Goal: Find specific page/section: Find specific page/section

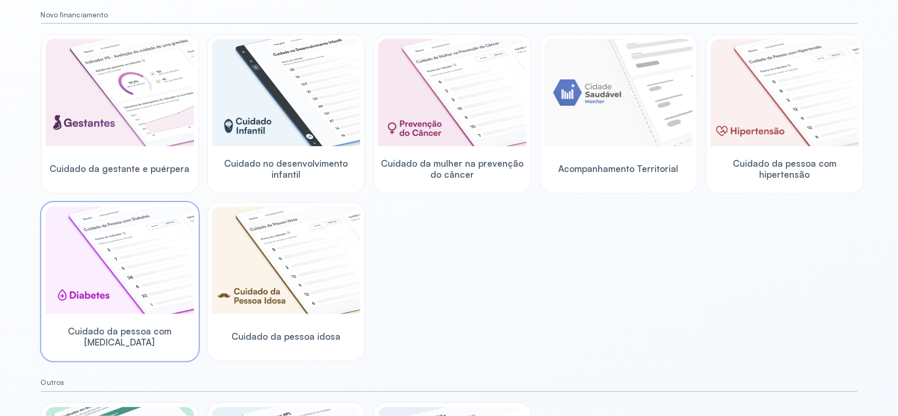
scroll to position [117, 0]
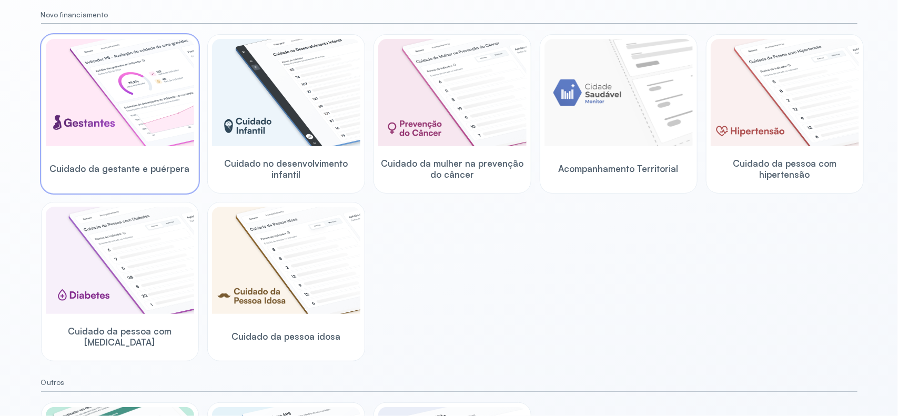
click at [127, 95] on img at bounding box center [120, 92] width 148 height 107
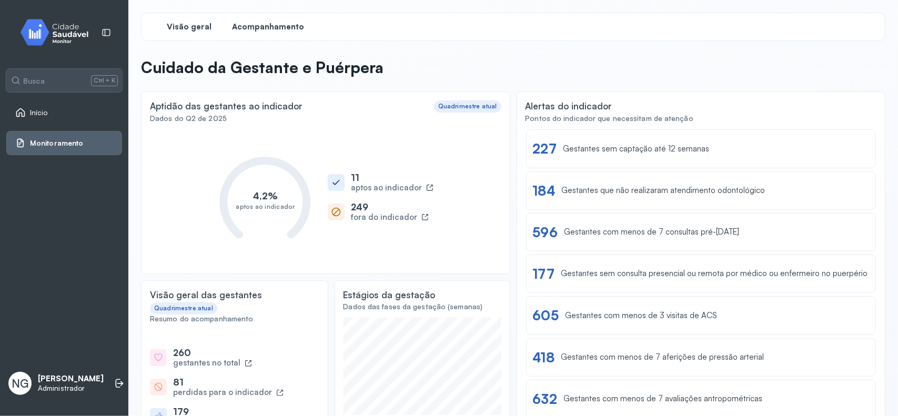
click at [275, 25] on span "Acompanhamento" at bounding box center [268, 27] width 72 height 10
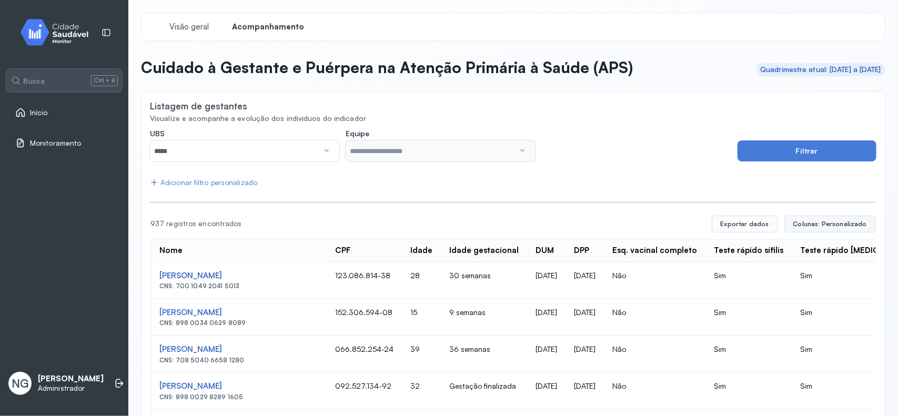
click at [797, 221] on span "Colunas: Personalizado" at bounding box center [830, 224] width 74 height 8
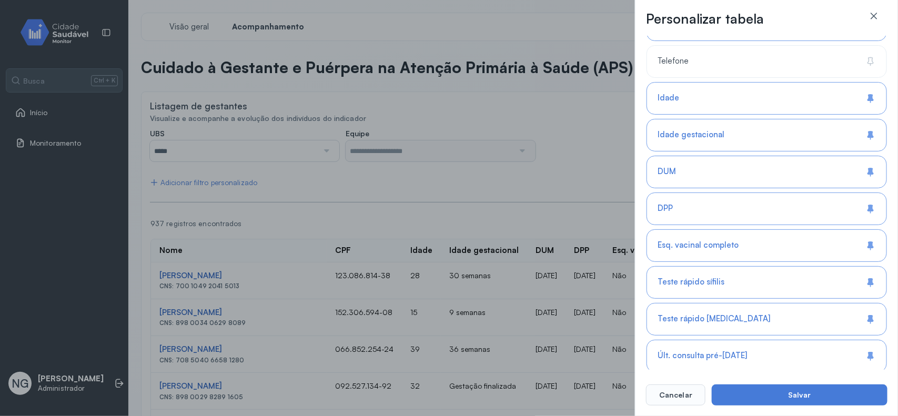
scroll to position [263, 0]
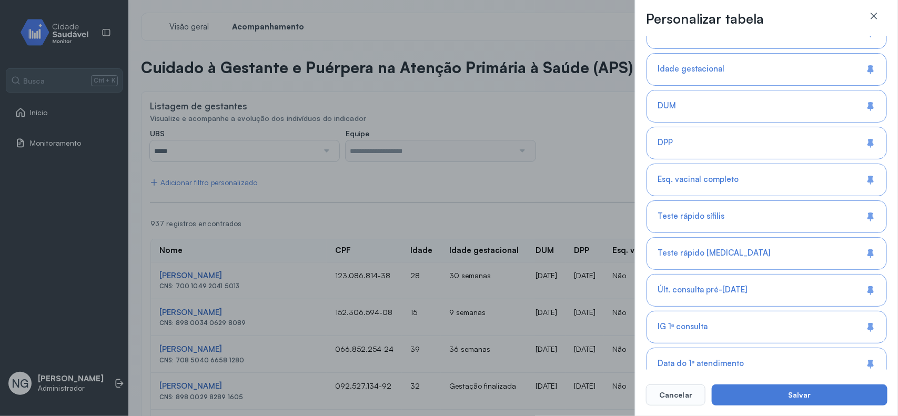
click at [729, 182] on span "Esq. vacinal completo" at bounding box center [697, 180] width 81 height 10
click at [795, 369] on button "Salvar" at bounding box center [800, 394] width 176 height 21
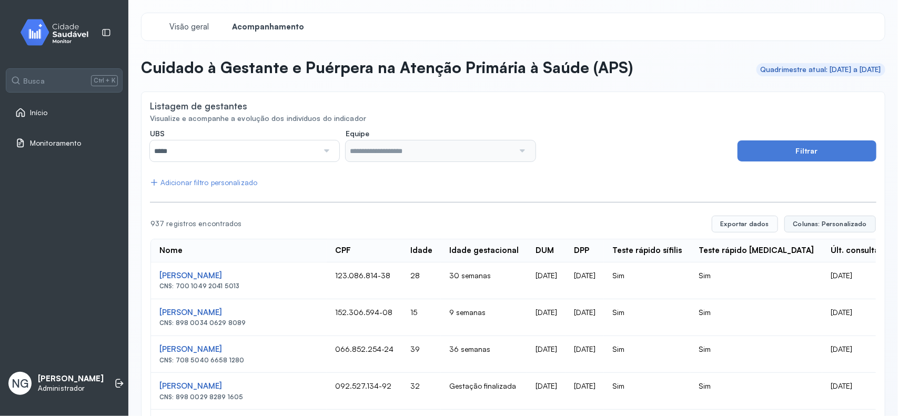
click at [797, 221] on span "Colunas: Personalizado" at bounding box center [830, 224] width 74 height 8
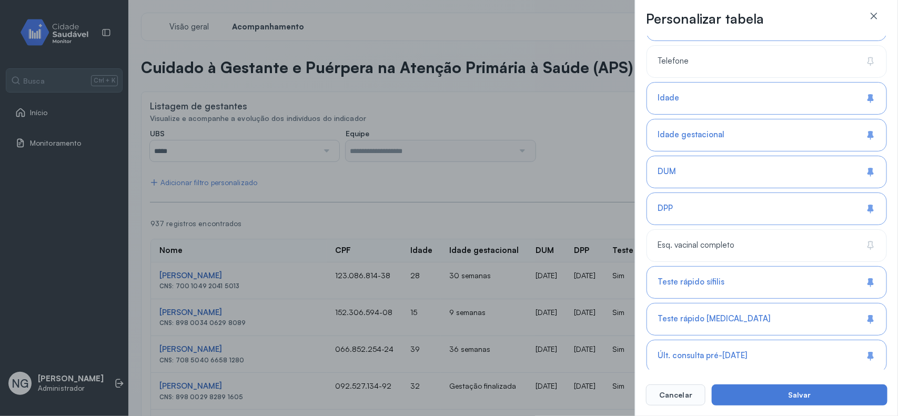
scroll to position [0, 0]
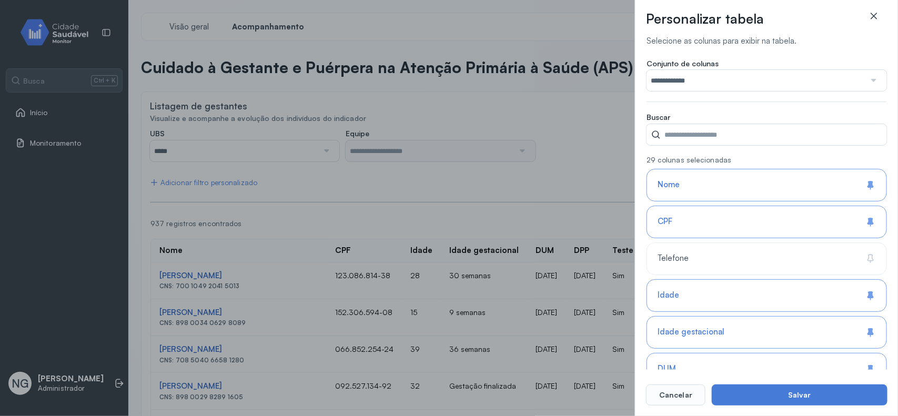
click at [797, 13] on icon at bounding box center [873, 16] width 6 height 6
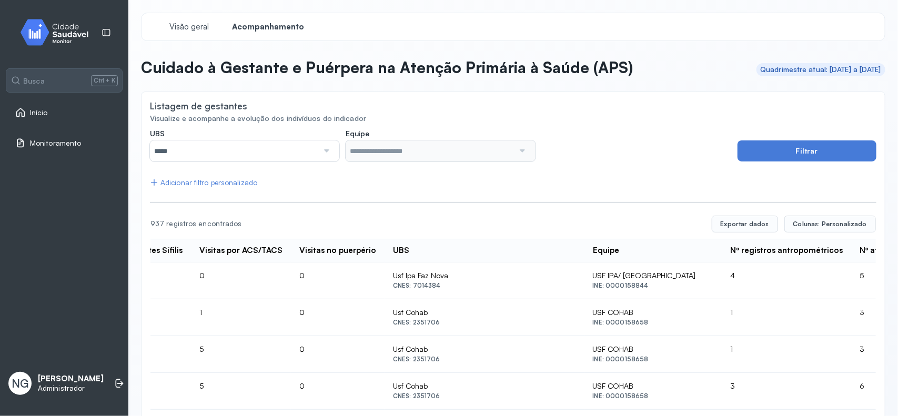
scroll to position [0, 1512]
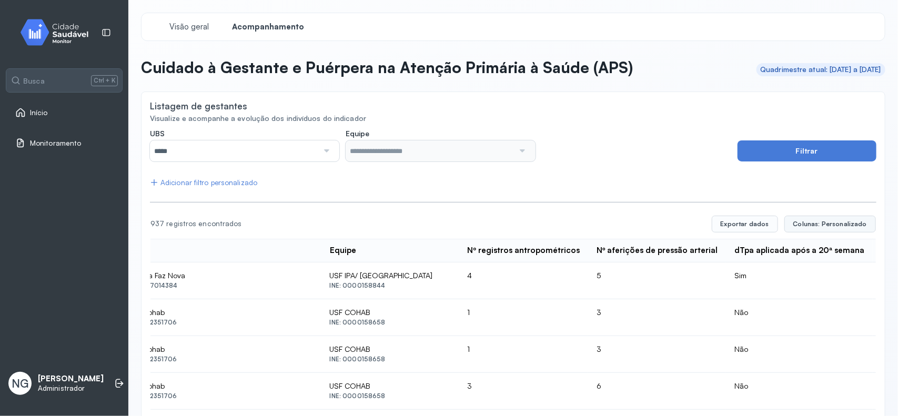
click at [818, 228] on span "Colunas: Personalizado" at bounding box center [830, 224] width 74 height 8
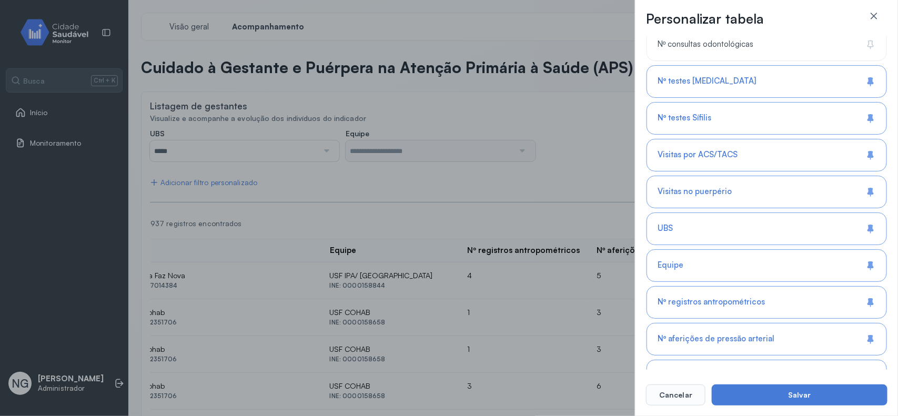
scroll to position [261, 0]
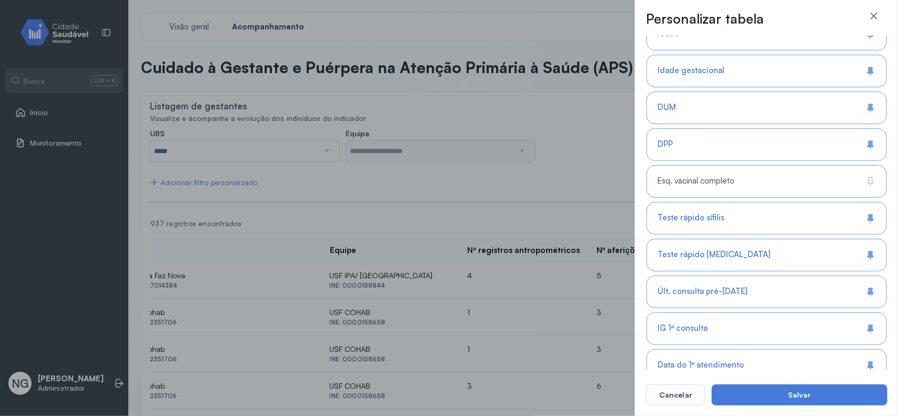
click at [714, 184] on span "Esq. vacinal completo" at bounding box center [695, 181] width 77 height 10
click at [808, 393] on button "Salvar" at bounding box center [800, 394] width 176 height 21
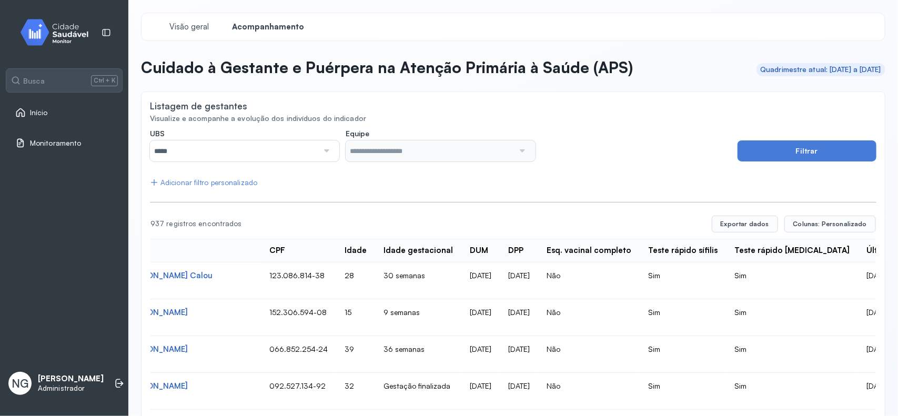
scroll to position [0, 0]
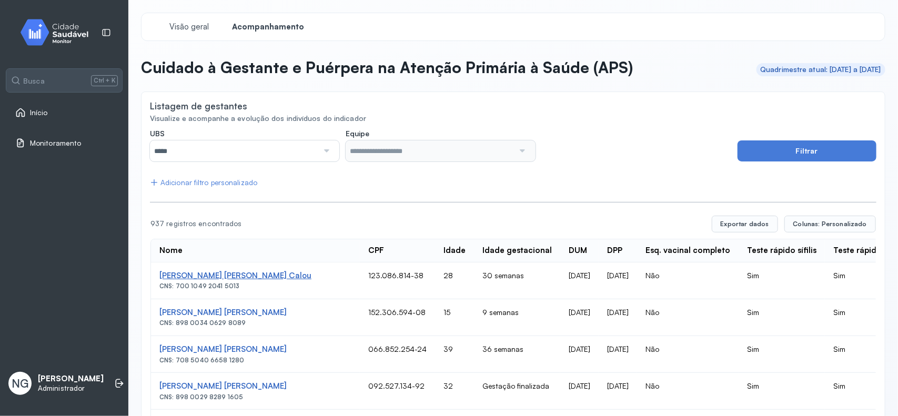
click at [225, 277] on div "[PERSON_NAME]" at bounding box center [255, 276] width 192 height 10
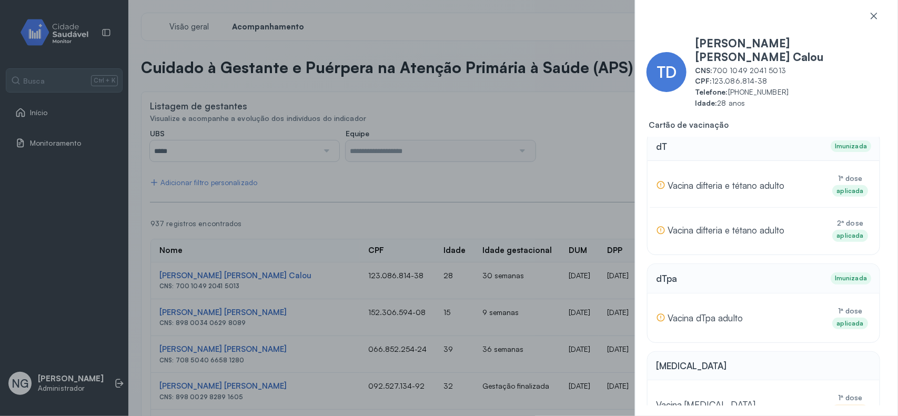
scroll to position [263, 0]
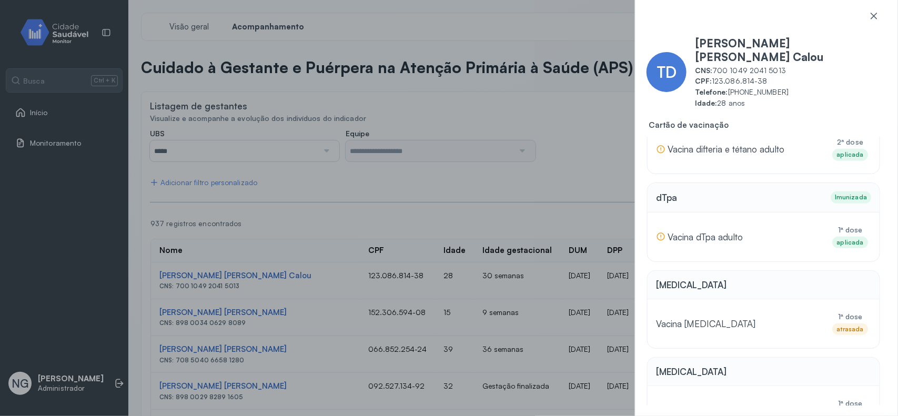
click at [605, 164] on div "TD [PERSON_NAME] [PERSON_NAME] Calou CNS: 700 1049 2041 5013 CPF: 123.086.814-3…" at bounding box center [449, 208] width 898 height 416
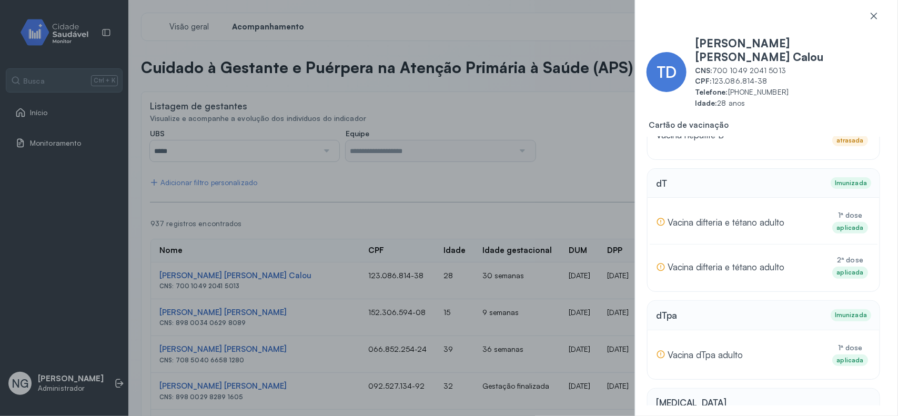
scroll to position [131, 0]
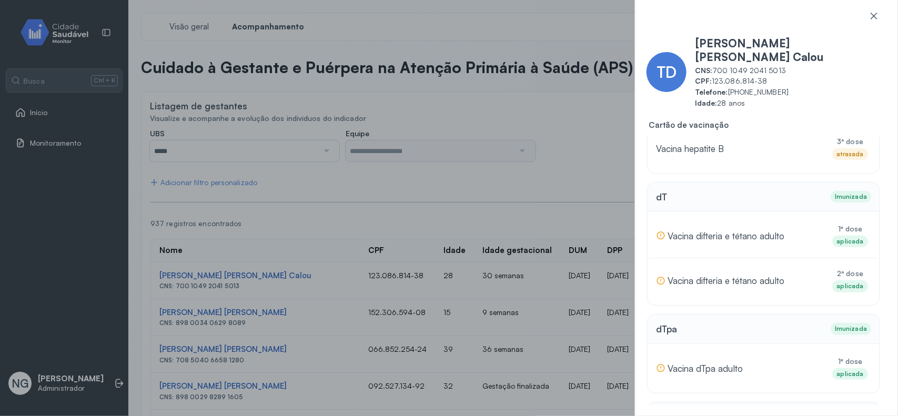
click at [553, 104] on div "TD [PERSON_NAME] [PERSON_NAME] Calou CNS: 700 1049 2041 5013 CPF: 123.086.814-3…" at bounding box center [449, 208] width 898 height 416
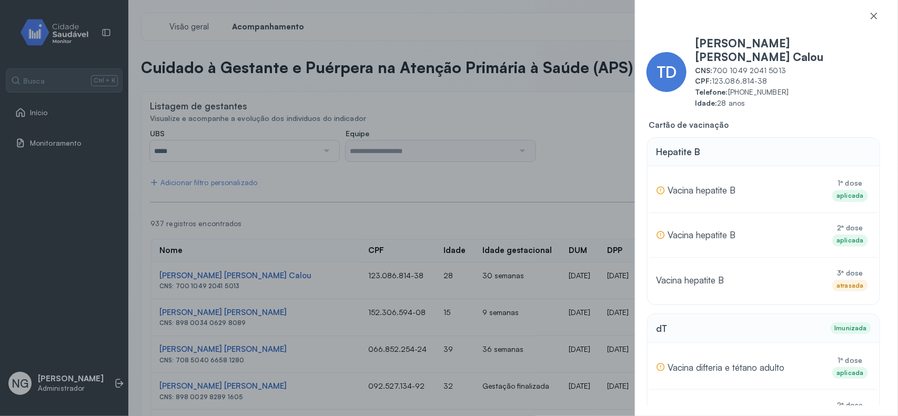
scroll to position [131, 0]
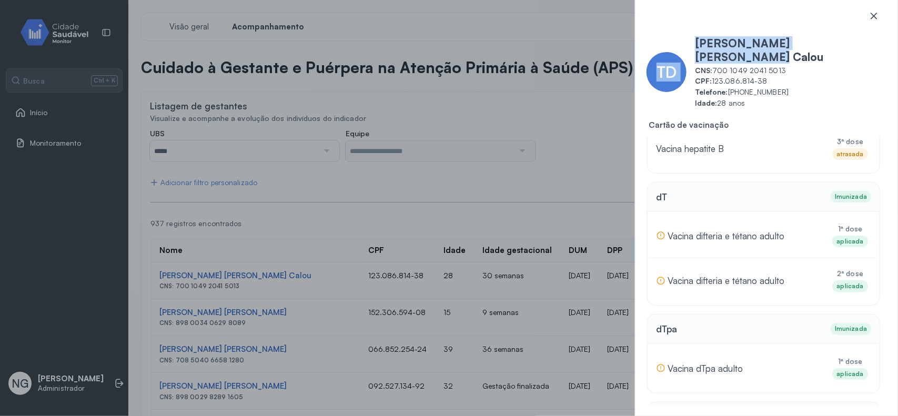
drag, startPoint x: 893, startPoint y: 38, endPoint x: 871, endPoint y: 25, distance: 26.0
click at [871, 26] on div "TD [PERSON_NAME] [PERSON_NAME] Calou CNS: 700 1049 2041 5013 CPF: 123.086.814-3…" at bounding box center [766, 208] width 263 height 416
click at [874, 17] on icon at bounding box center [873, 16] width 11 height 11
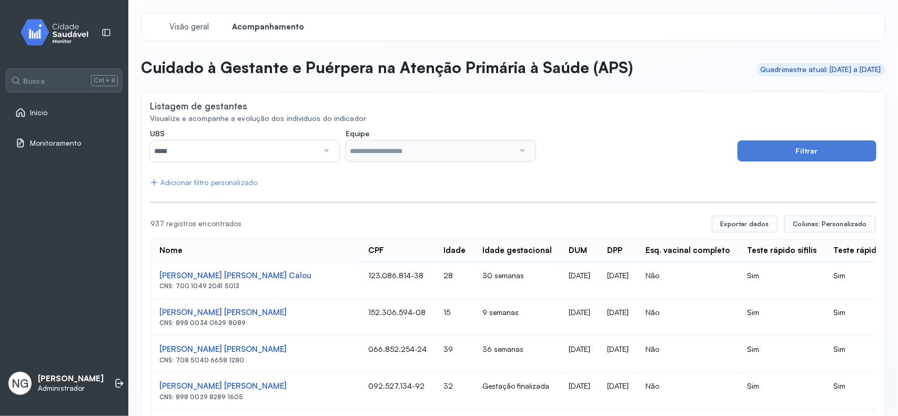
click at [874, 17] on div "Visão geral Acompanhamento" at bounding box center [513, 27] width 744 height 28
